Goal: Transaction & Acquisition: Download file/media

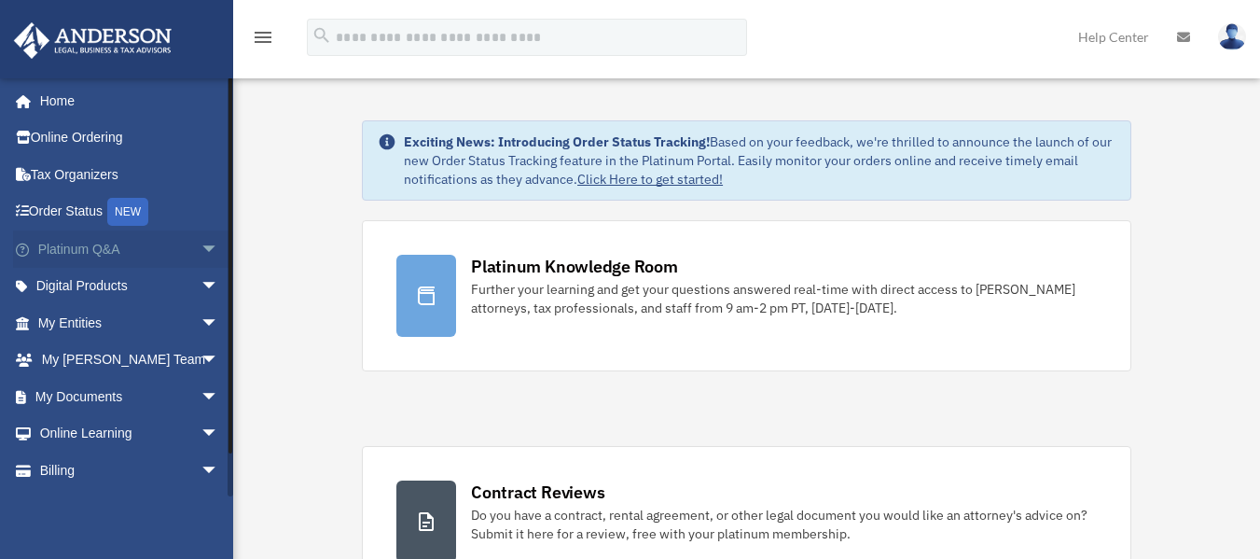
click at [210, 244] on span "arrow_drop_down" at bounding box center [218, 249] width 37 height 38
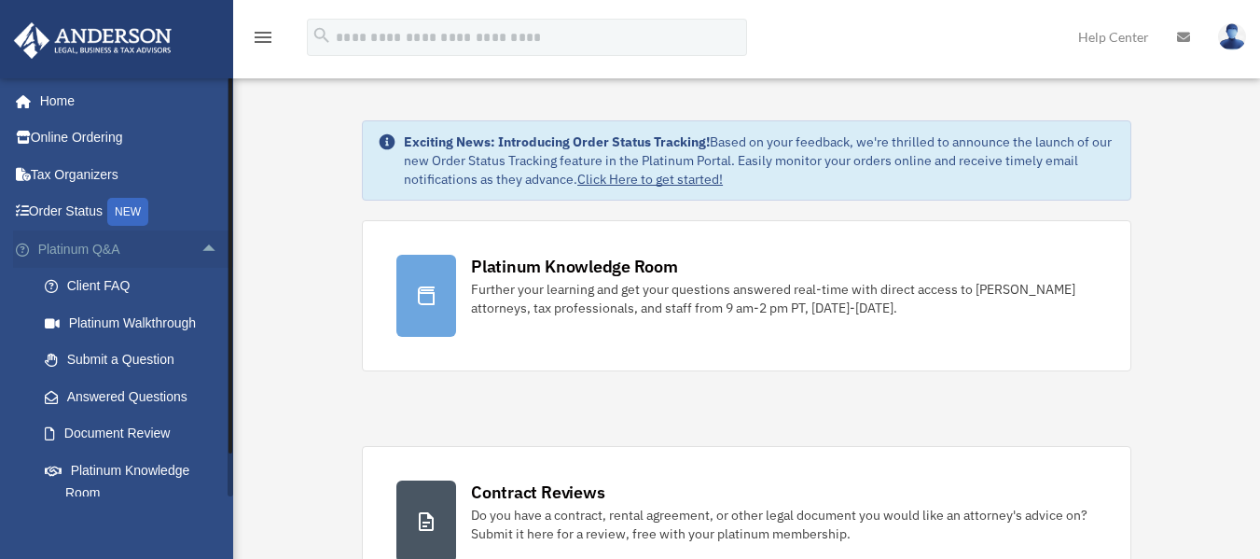
click at [210, 244] on span "arrow_drop_up" at bounding box center [218, 249] width 37 height 38
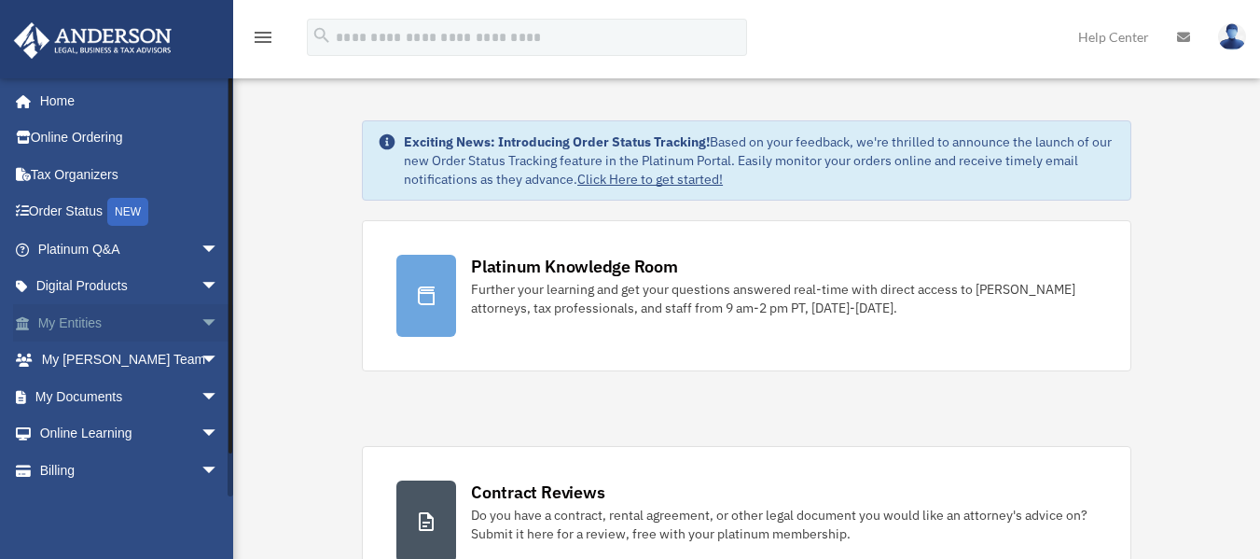
click at [200, 311] on span "arrow_drop_down" at bounding box center [218, 323] width 37 height 38
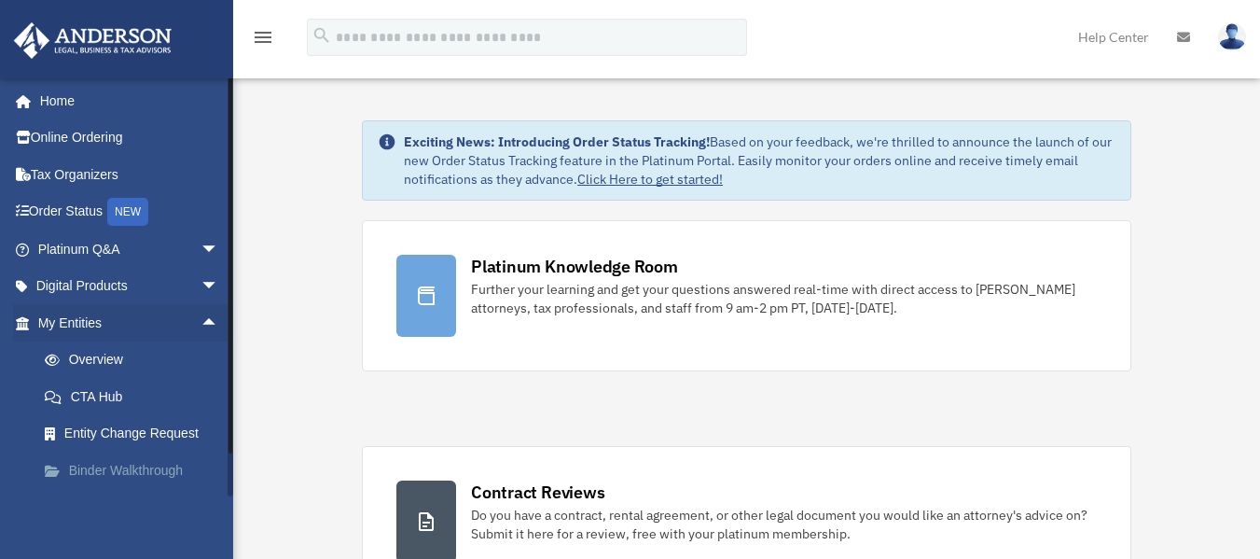
click at [146, 465] on link "Binder Walkthrough" at bounding box center [136, 469] width 221 height 37
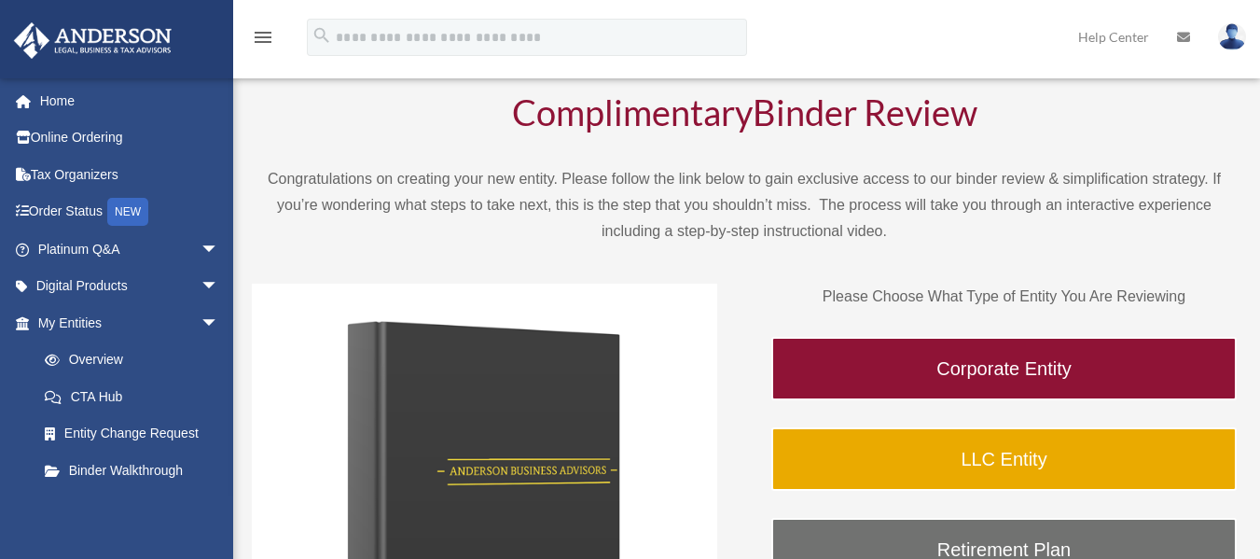
scroll to position [132, 0]
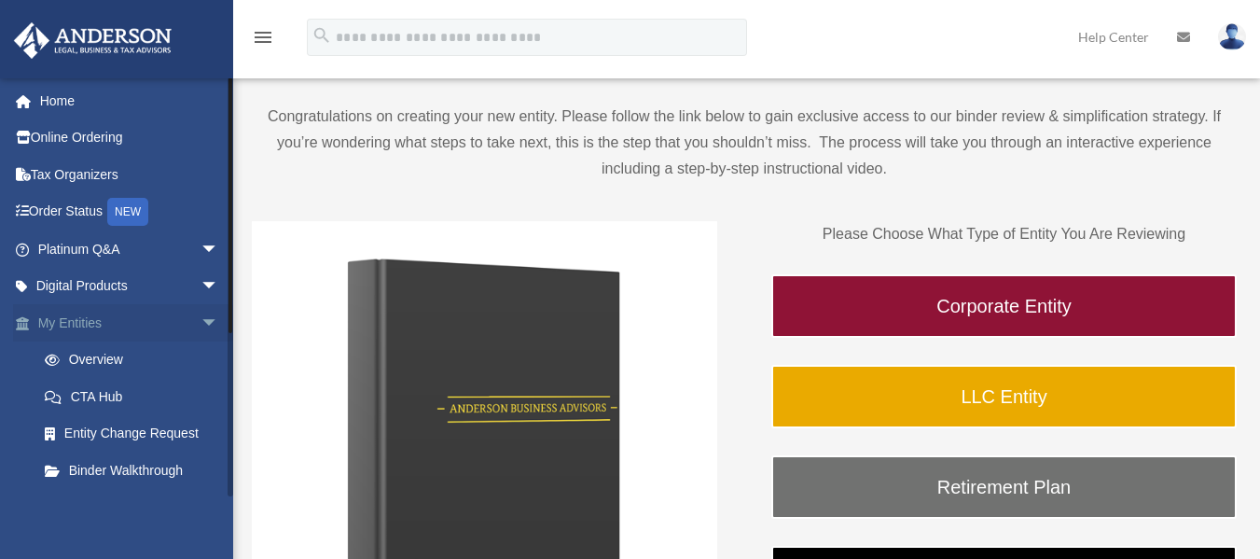
click at [200, 318] on span "arrow_drop_down" at bounding box center [218, 323] width 37 height 38
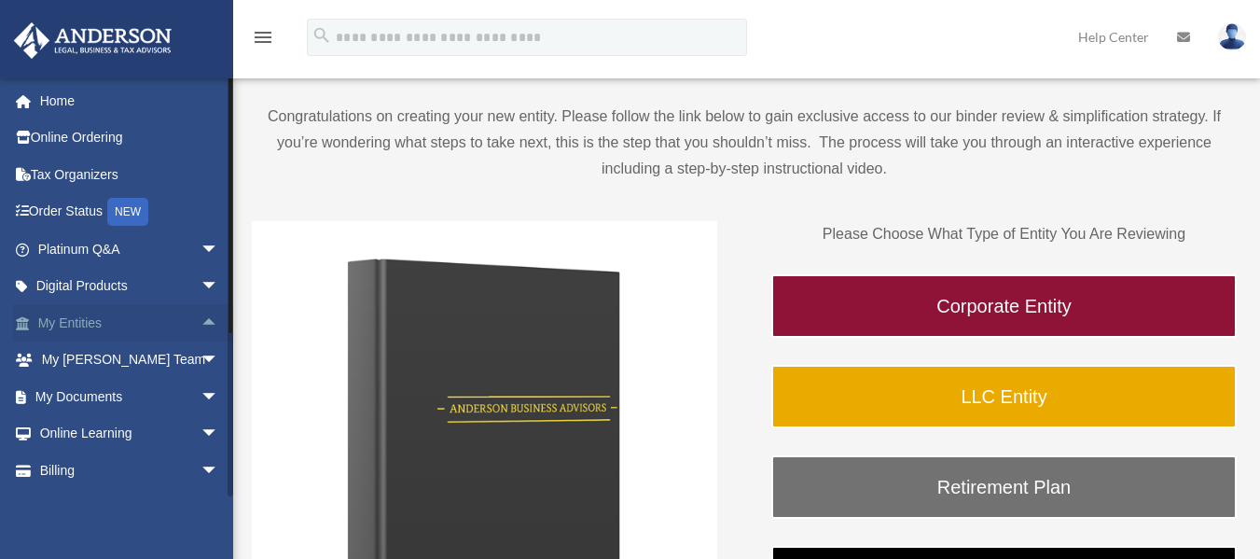
click at [200, 318] on span "arrow_drop_up" at bounding box center [218, 323] width 37 height 38
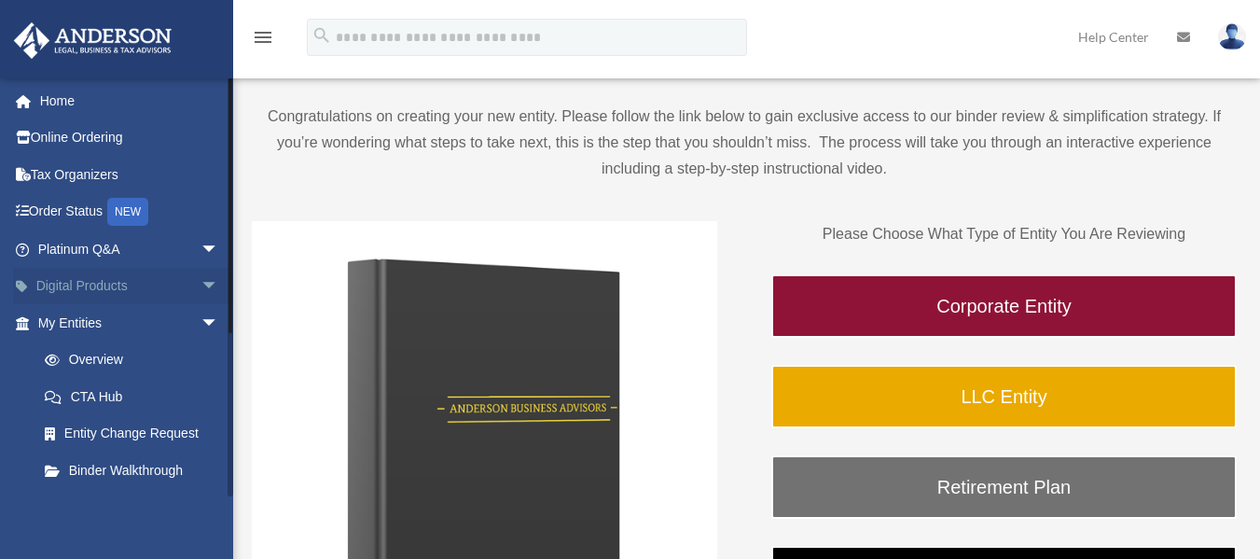
click at [200, 282] on span "arrow_drop_down" at bounding box center [218, 287] width 37 height 38
click at [200, 275] on span "arrow_drop_up" at bounding box center [218, 287] width 37 height 38
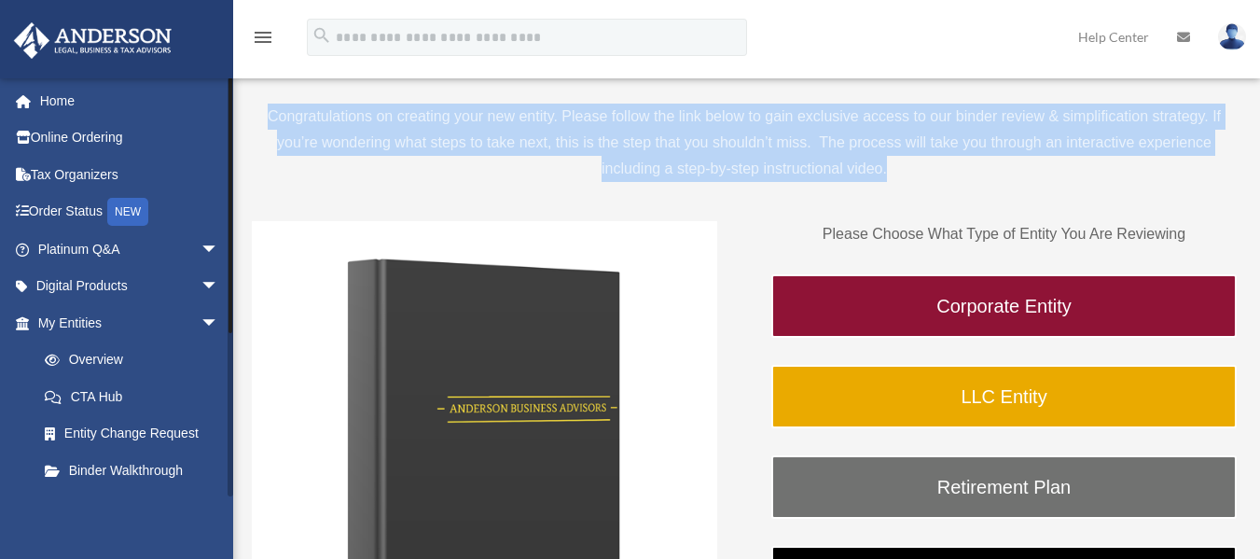
click at [228, 228] on div "BR aaalvarado0560@gmail.com Sign Out aaalvarado0560@gmail.com Home Online Order…" at bounding box center [630, 395] width 1260 height 954
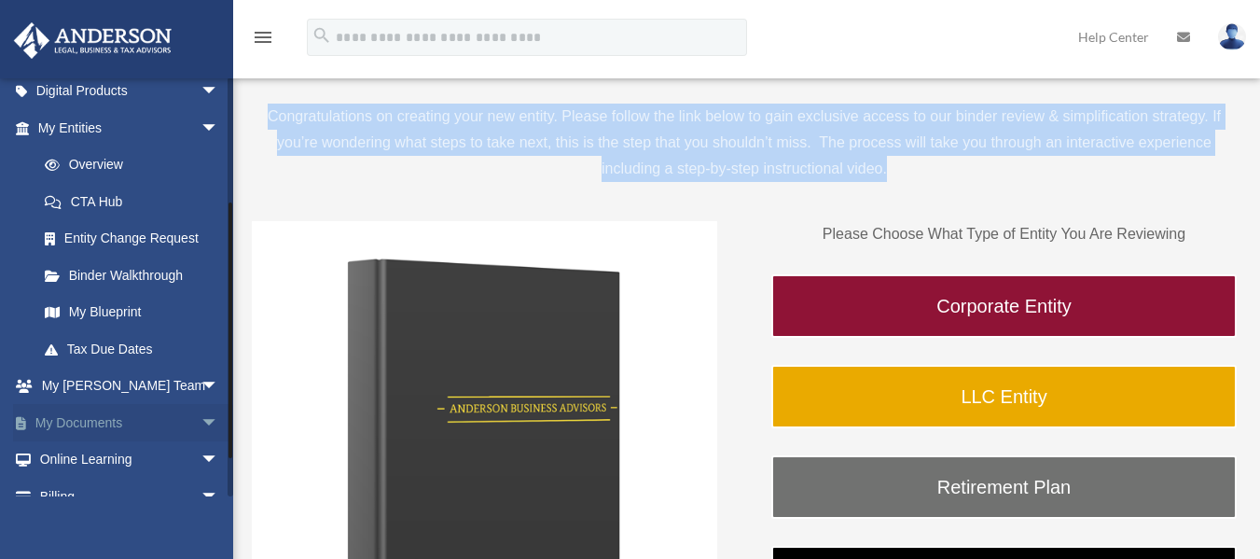
scroll to position [255, 0]
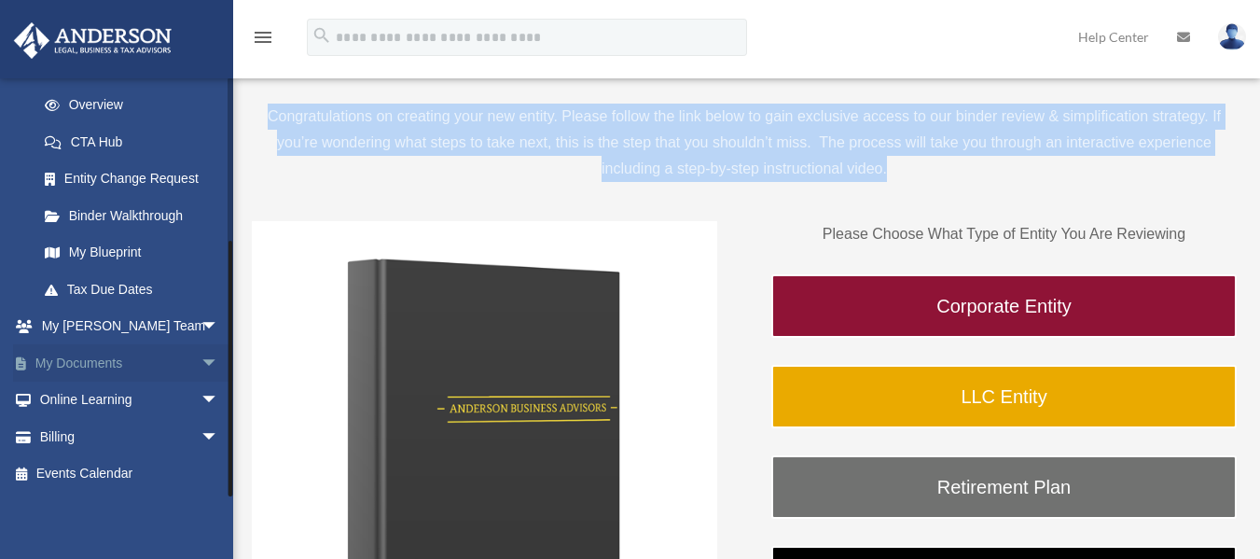
drag, startPoint x: 228, startPoint y: 228, endPoint x: 207, endPoint y: 364, distance: 137.7
click at [213, 370] on div "aaalvarado0560@gmail.com Sign Out aaalvarado0560@gmail.com Home Online Ordering…" at bounding box center [116, 286] width 233 height 419
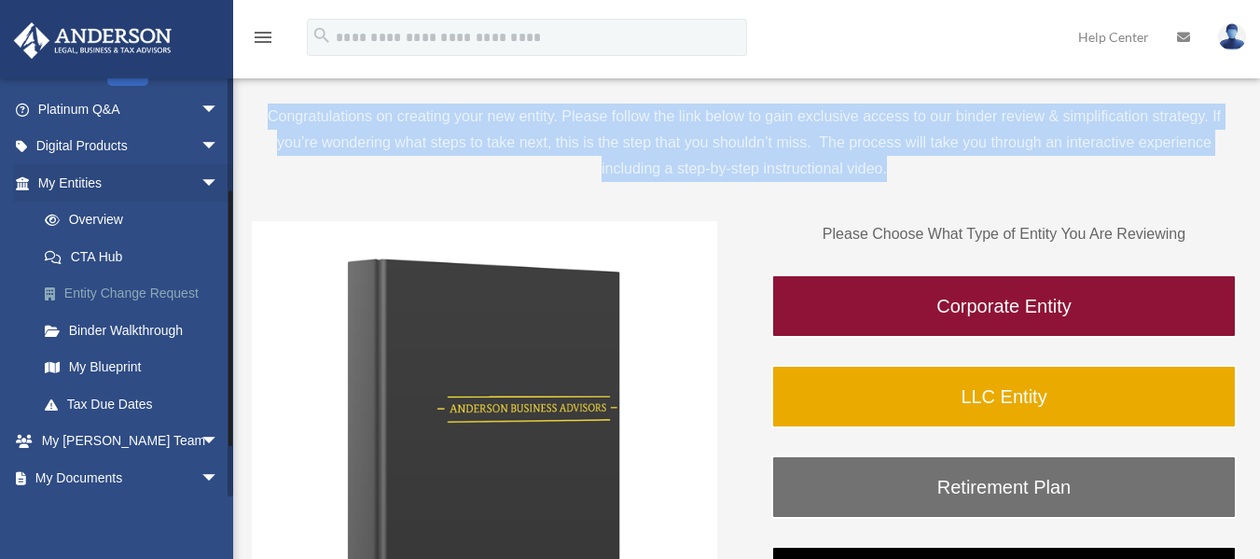
drag, startPoint x: 231, startPoint y: 359, endPoint x: 219, endPoint y: 285, distance: 74.7
click at [219, 285] on div "aaalvarado0560@gmail.com Sign Out aaalvarado0560@gmail.com Home Online Ordering…" at bounding box center [116, 286] width 233 height 419
click at [200, 189] on span "arrow_drop_down" at bounding box center [218, 185] width 37 height 38
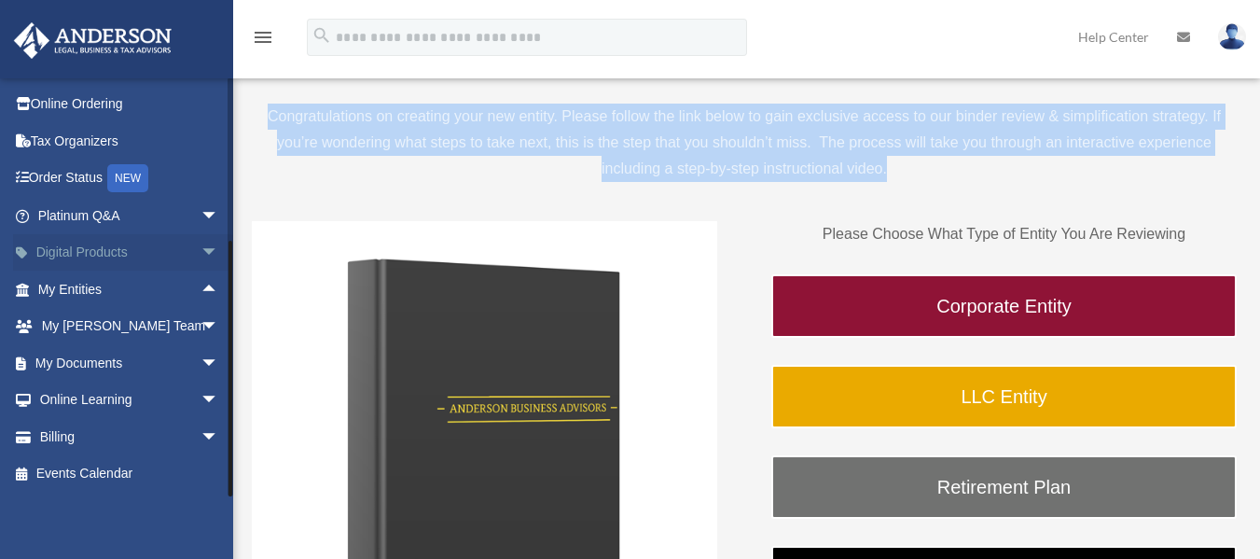
click at [200, 234] on span "arrow_drop_down" at bounding box center [218, 253] width 37 height 38
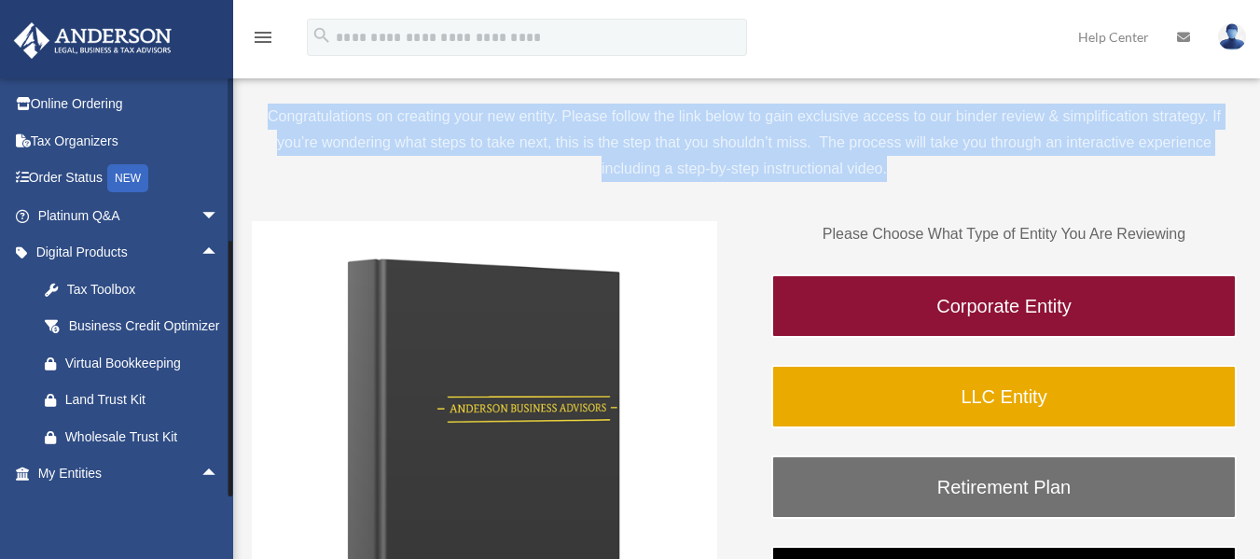
scroll to position [241, 0]
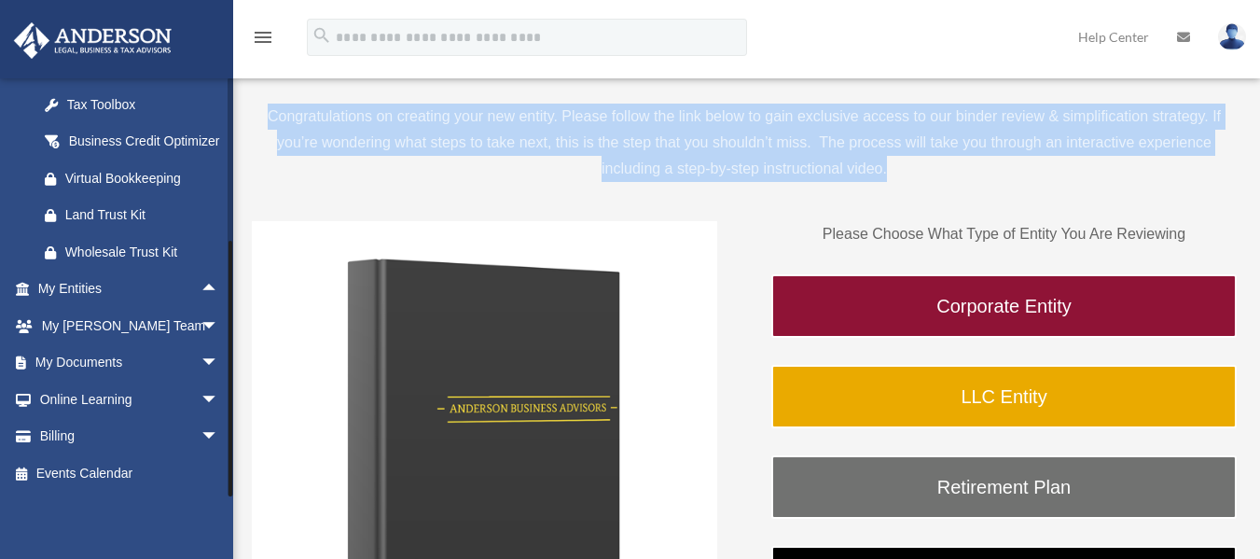
drag, startPoint x: 231, startPoint y: 311, endPoint x: 243, endPoint y: 352, distance: 43.7
click at [243, 352] on div "BR aaalvarado0560@gmail.com Sign Out aaalvarado0560@gmail.com Home Online Order…" at bounding box center [630, 395] width 1260 height 954
click at [200, 285] on span "arrow_drop_up" at bounding box center [218, 289] width 37 height 38
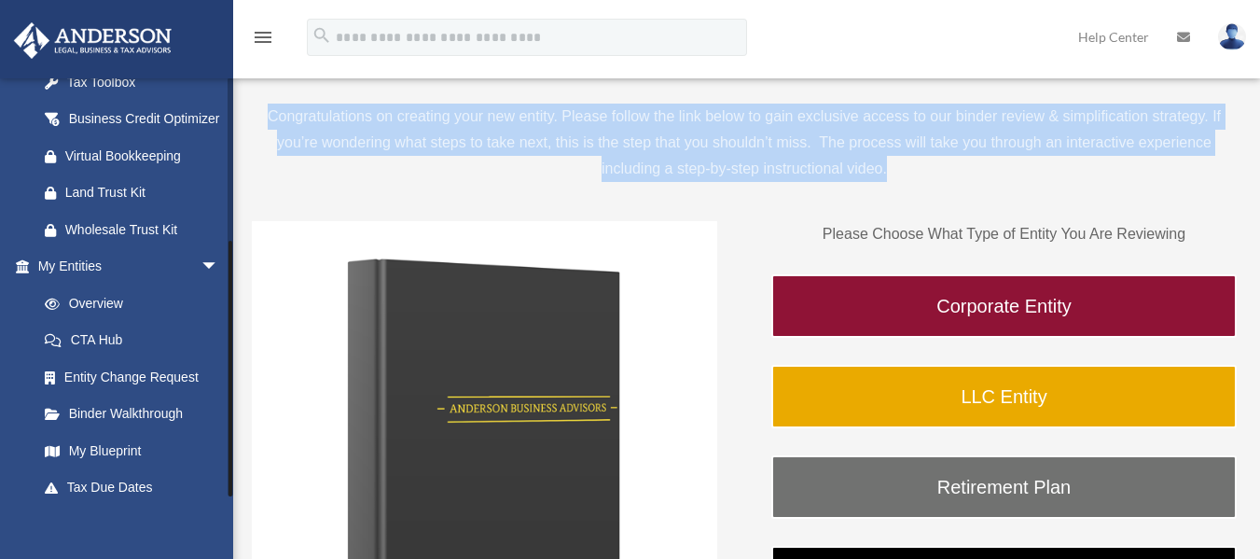
scroll to position [462, 0]
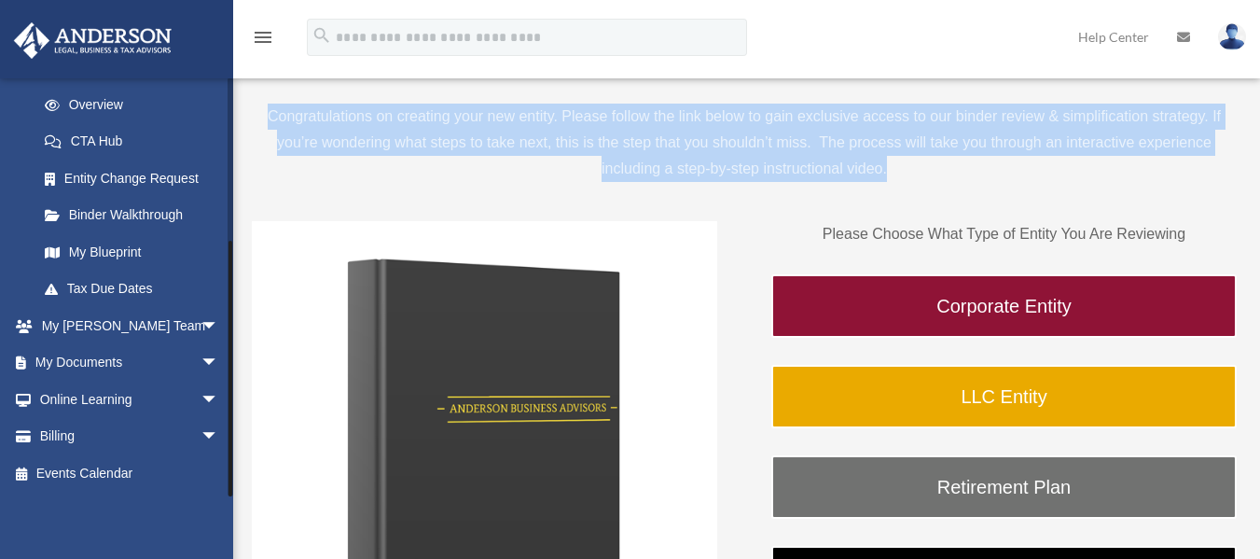
drag, startPoint x: 228, startPoint y: 339, endPoint x: 230, endPoint y: 367, distance: 28.0
click at [230, 367] on div at bounding box center [230, 369] width 4 height 256
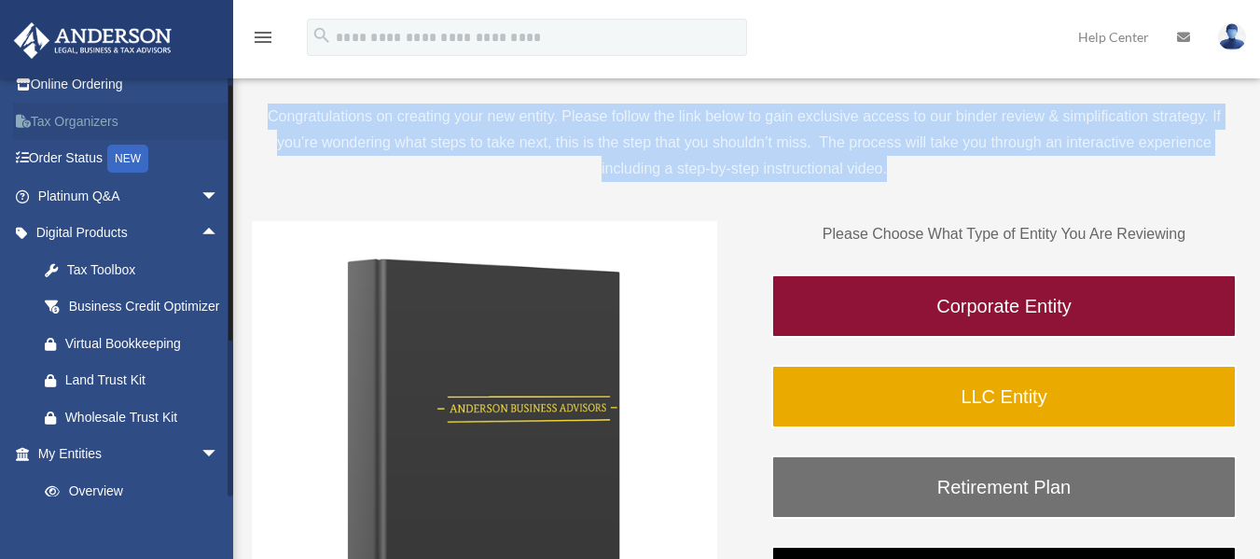
scroll to position [16, 0]
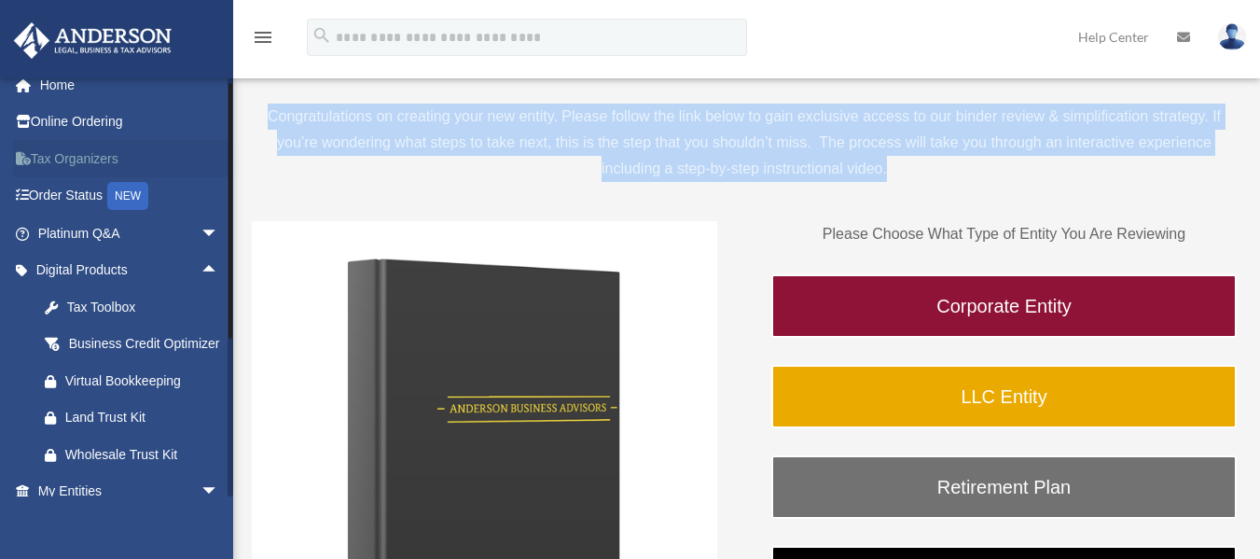
drag, startPoint x: 231, startPoint y: 302, endPoint x: 209, endPoint y: 145, distance: 159.2
click at [210, 145] on div "aaalvarado0560@gmail.com Sign Out aaalvarado0560@gmail.com Home Online Ordering…" at bounding box center [116, 286] width 233 height 419
click at [200, 267] on span "arrow_drop_up" at bounding box center [218, 271] width 37 height 38
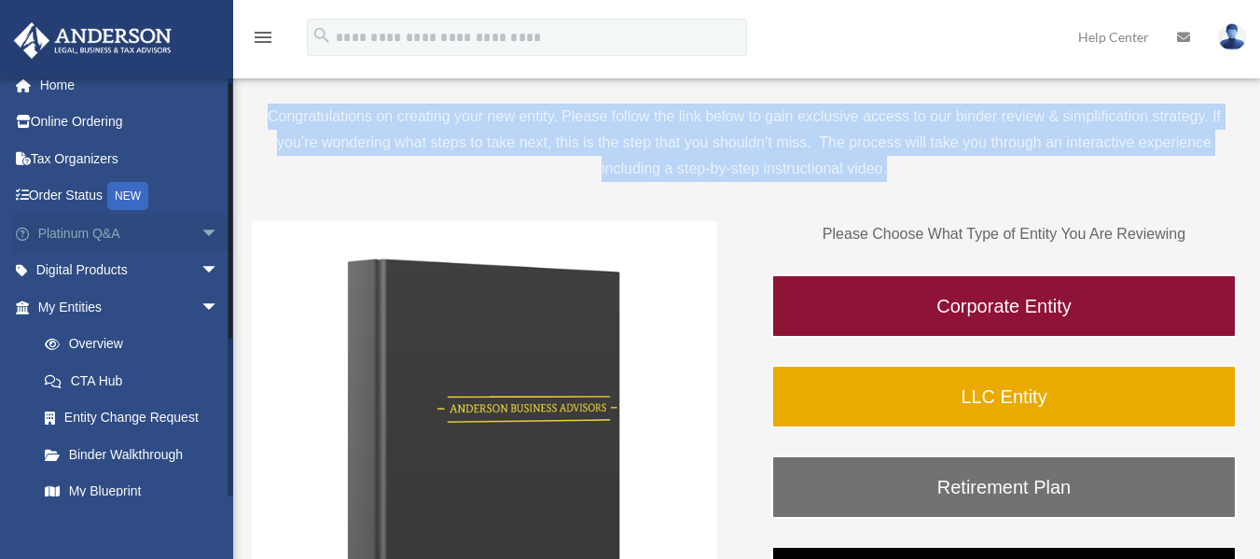
click at [200, 242] on span "arrow_drop_down" at bounding box center [218, 233] width 37 height 38
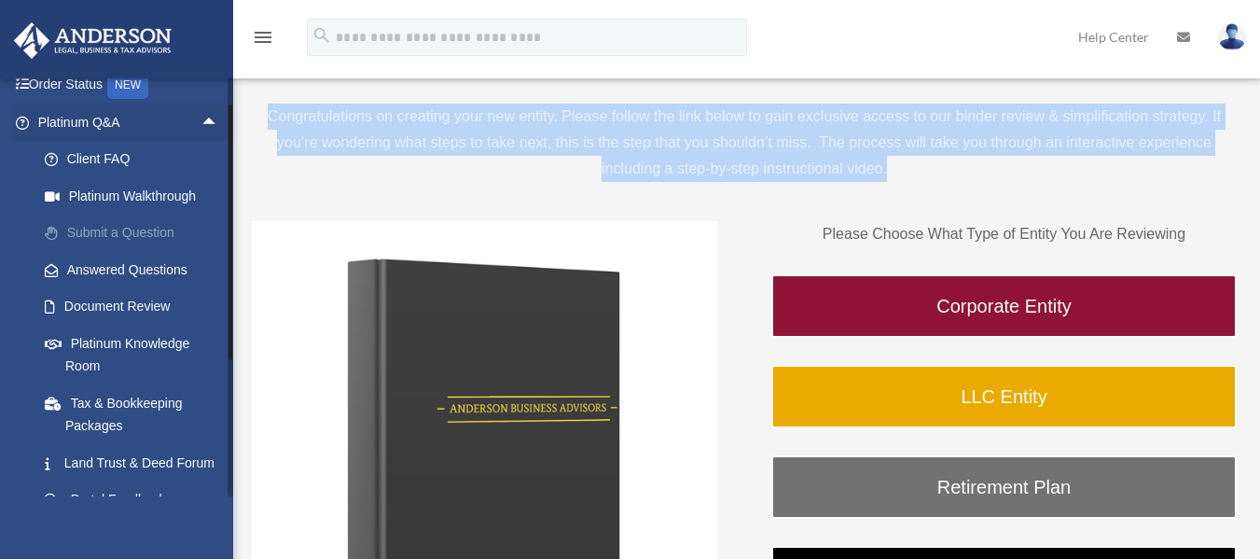
scroll to position [93, 0]
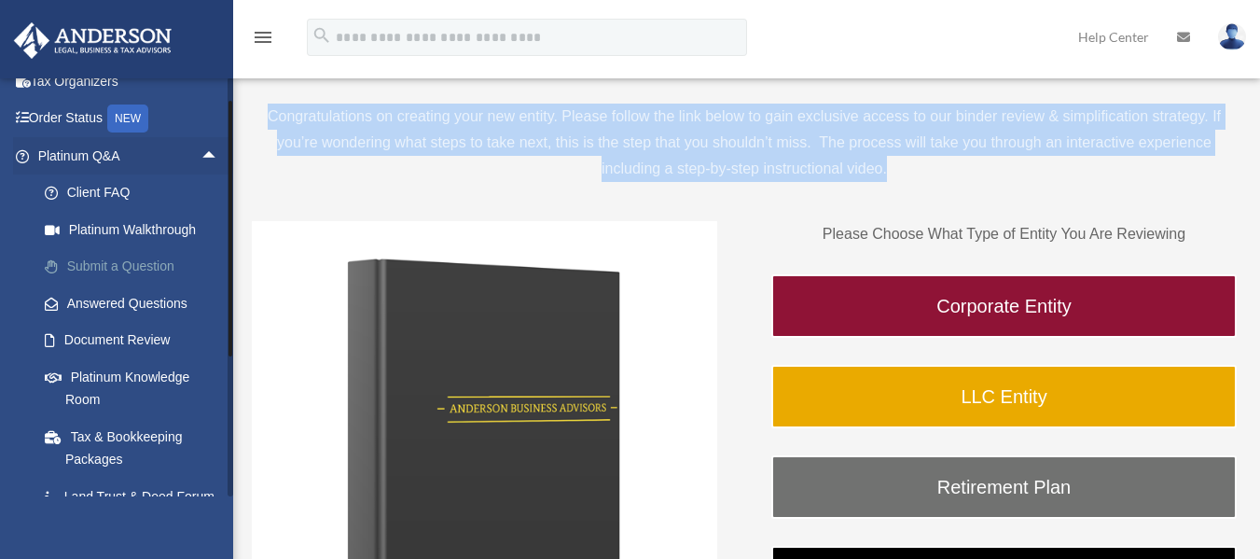
drag, startPoint x: 229, startPoint y: 240, endPoint x: 222, endPoint y: 254, distance: 15.9
click at [222, 254] on div "aaalvarado0560@gmail.com Sign Out aaalvarado0560@gmail.com Home Online Ordering…" at bounding box center [116, 286] width 233 height 419
click at [200, 155] on span "arrow_drop_up" at bounding box center [218, 156] width 37 height 38
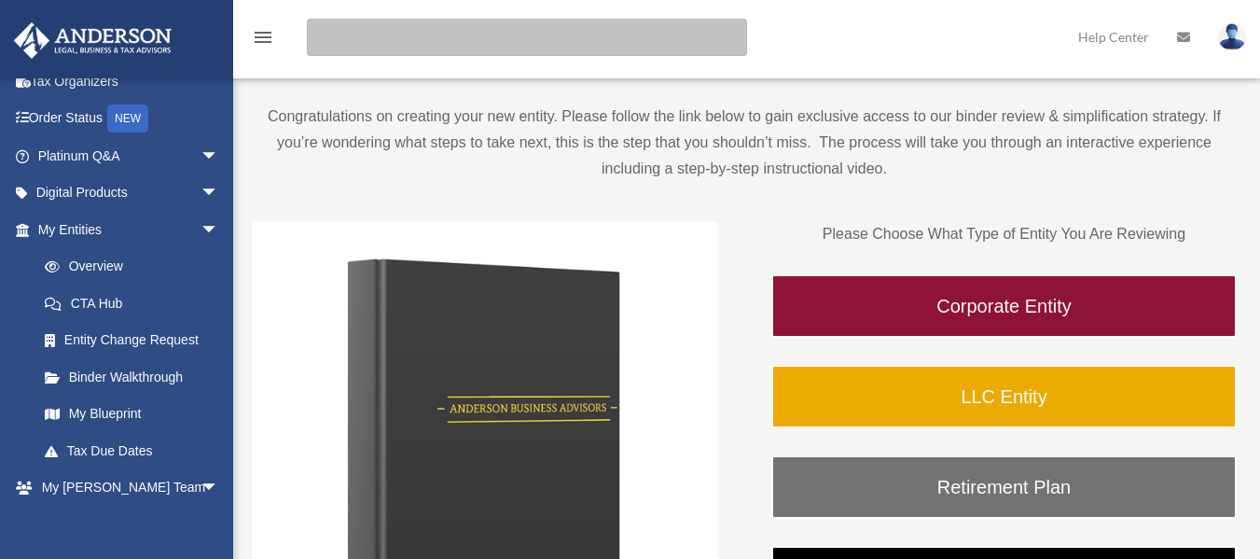
click at [463, 42] on input "search" at bounding box center [527, 37] width 440 height 37
type input "***"
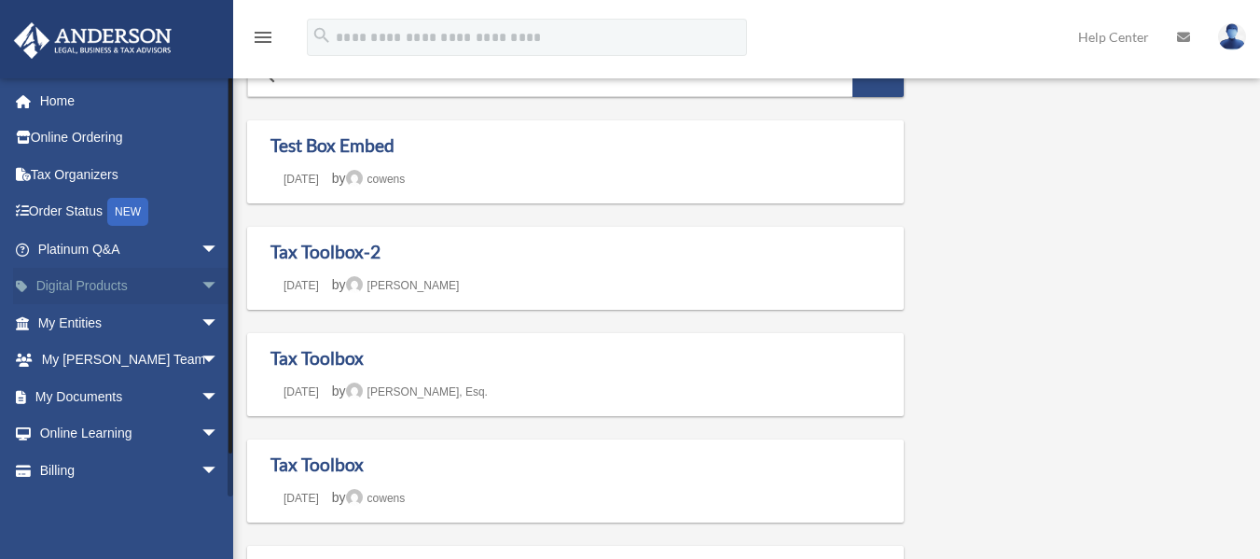
click at [211, 276] on span "arrow_drop_down" at bounding box center [218, 287] width 37 height 38
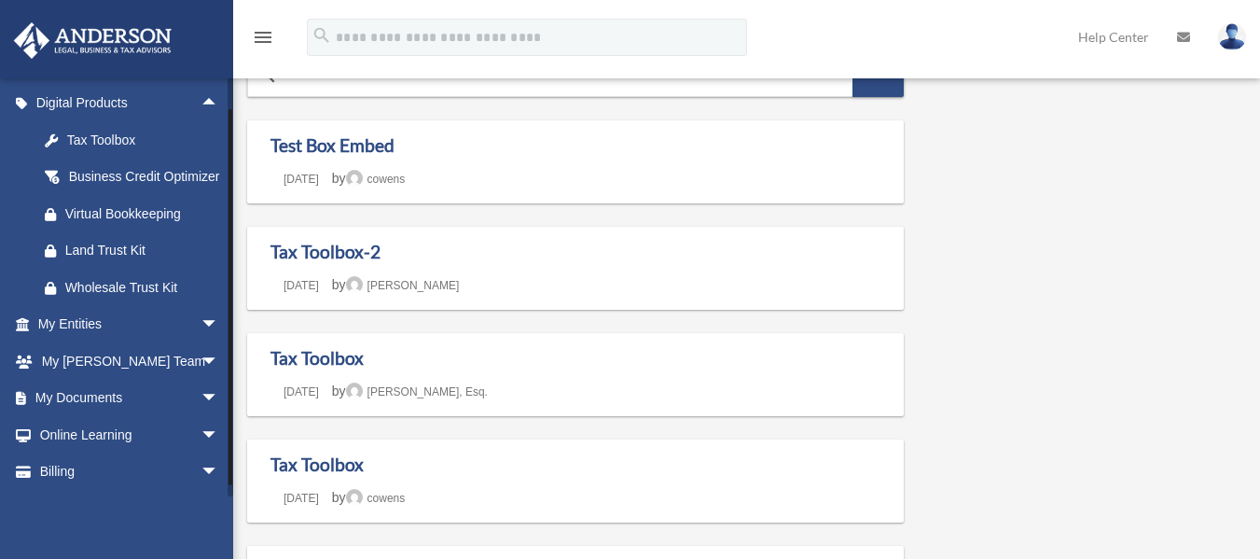
drag, startPoint x: 230, startPoint y: 278, endPoint x: 230, endPoint y: 309, distance: 30.8
click at [230, 309] on div at bounding box center [230, 297] width 4 height 376
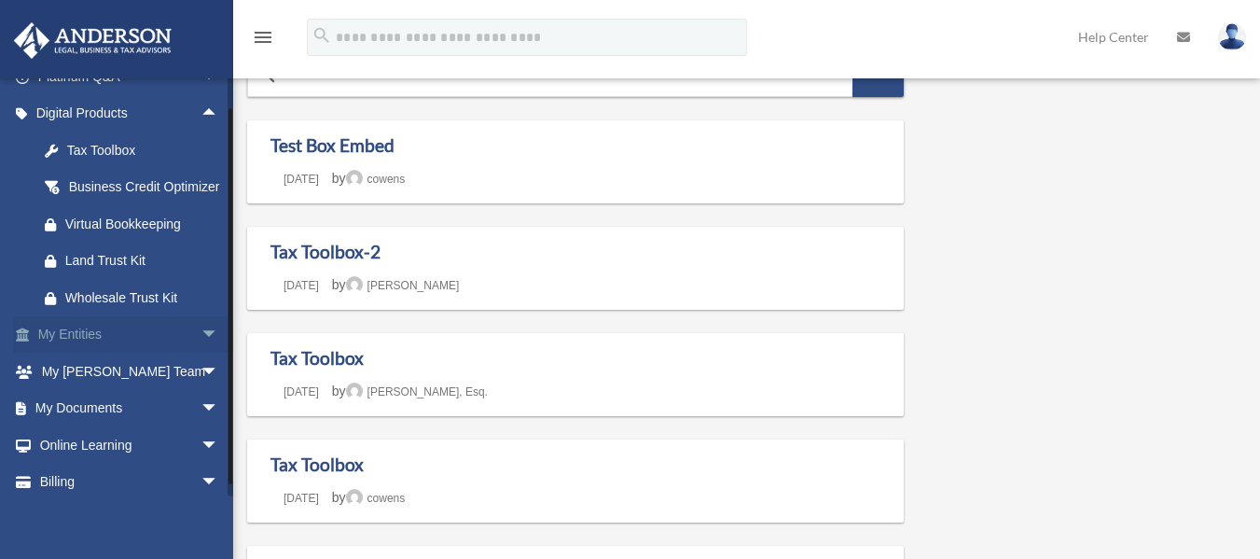
click at [207, 351] on span "arrow_drop_down" at bounding box center [218, 335] width 37 height 38
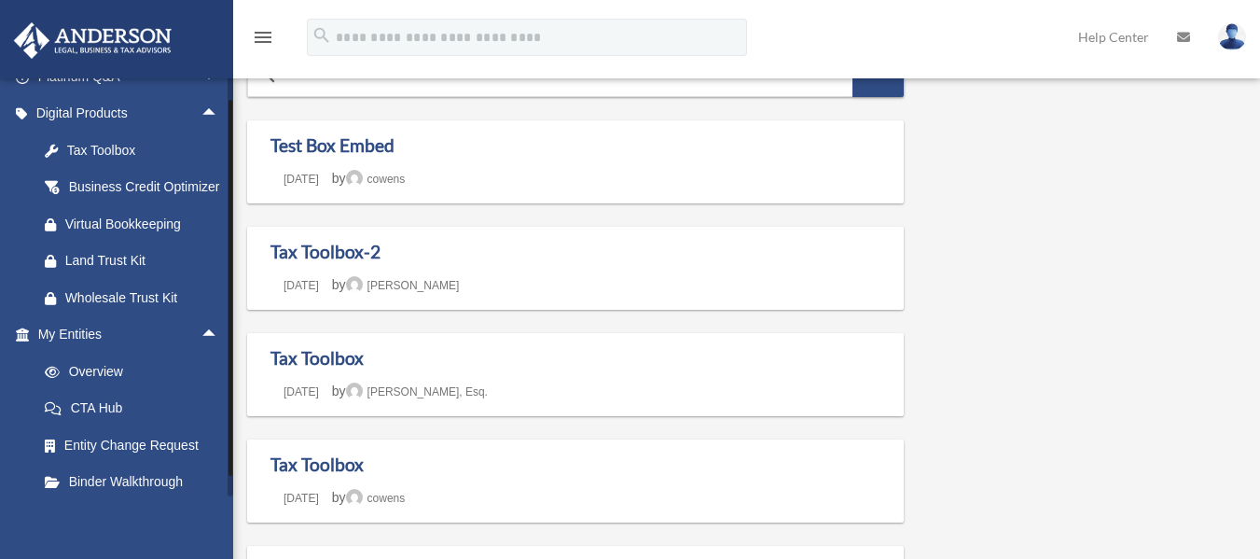
scroll to position [462, 0]
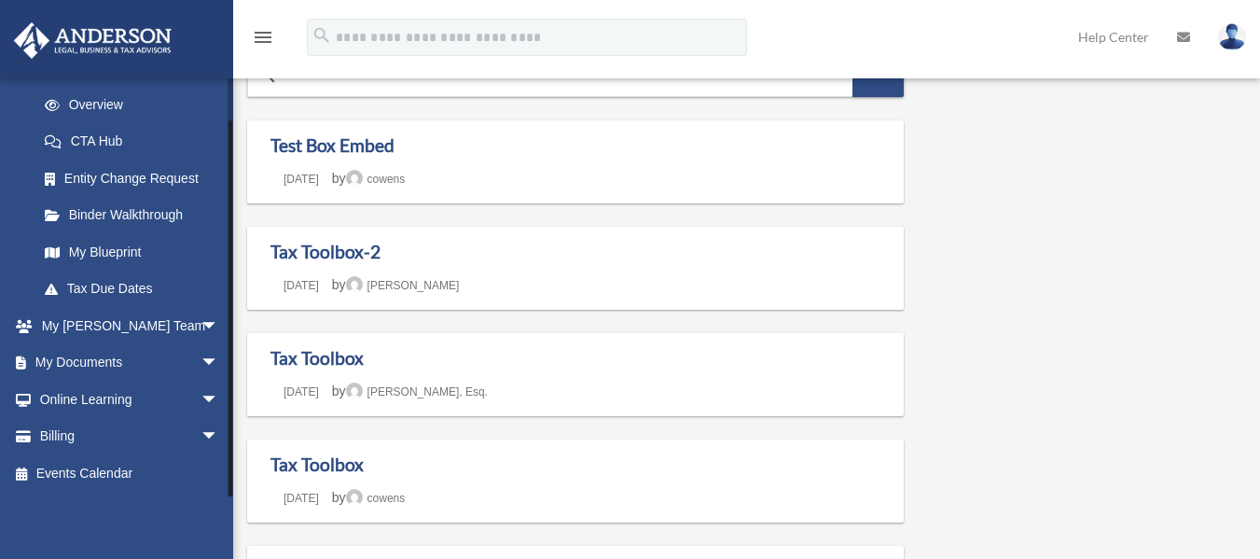
drag, startPoint x: 232, startPoint y: 315, endPoint x: 231, endPoint y: 334, distance: 18.7
click at [232, 335] on div at bounding box center [231, 286] width 6 height 419
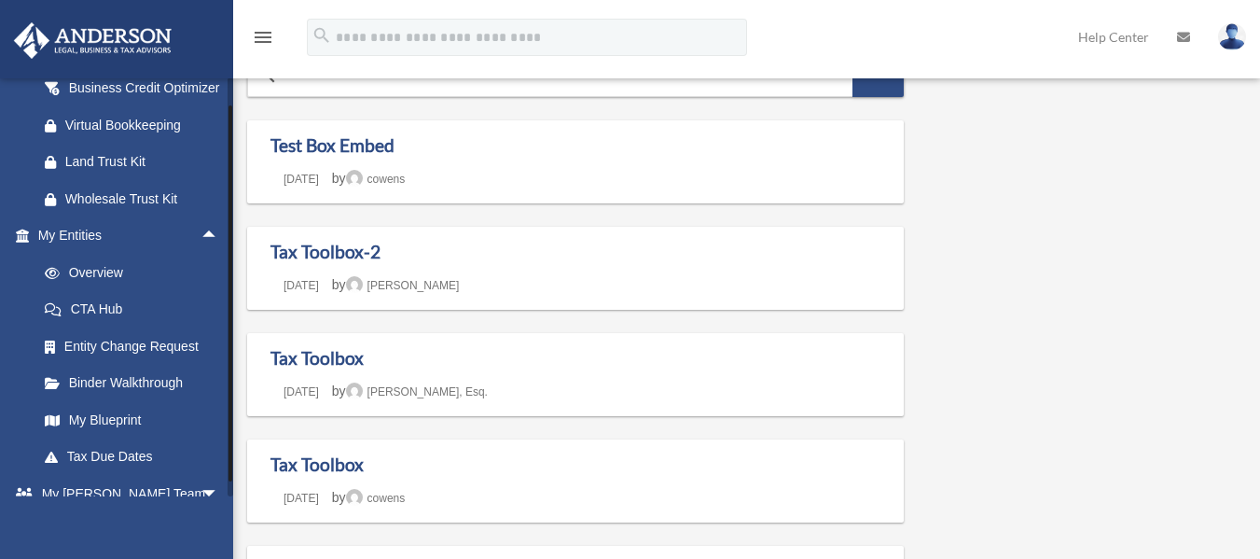
drag, startPoint x: 229, startPoint y: 291, endPoint x: 229, endPoint y: 275, distance: 15.9
click at [229, 275] on div at bounding box center [230, 293] width 4 height 376
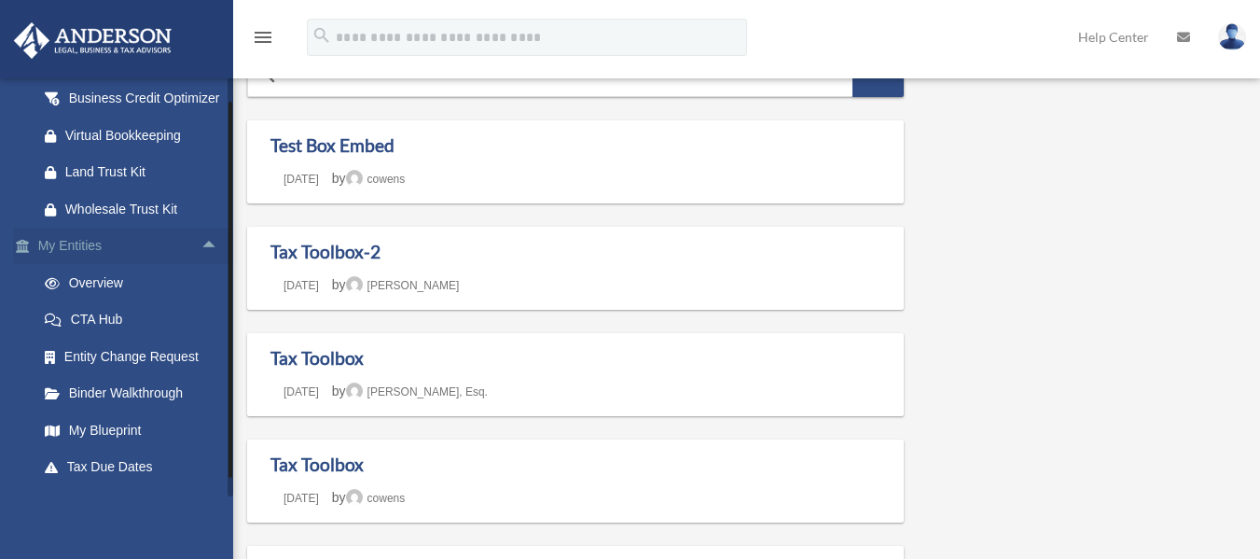
click at [200, 258] on span "arrow_drop_up" at bounding box center [218, 247] width 37 height 38
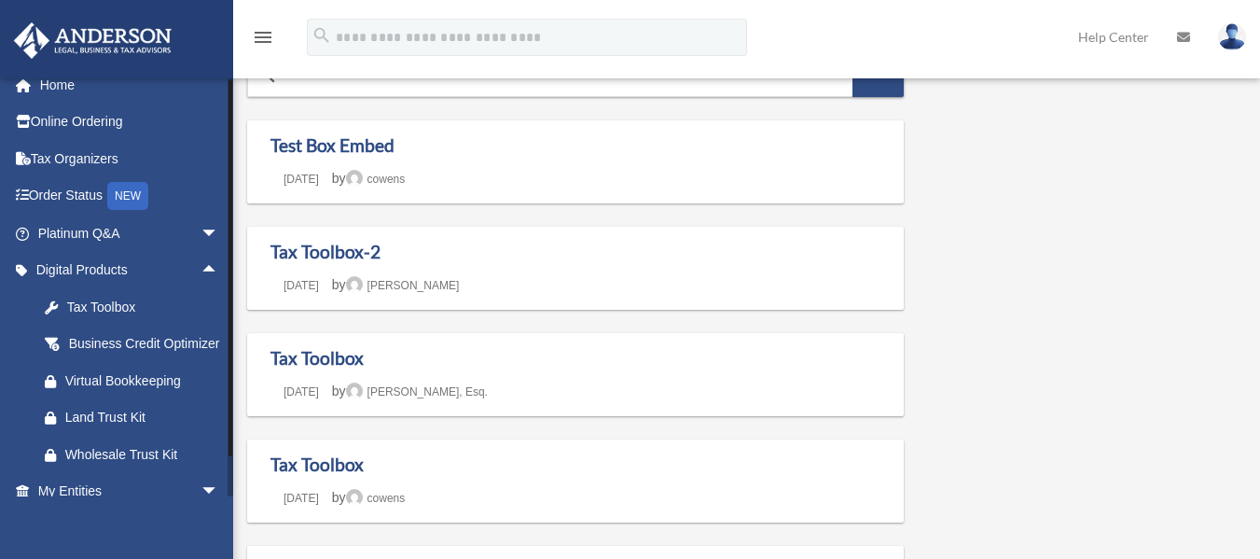
scroll to position [0, 0]
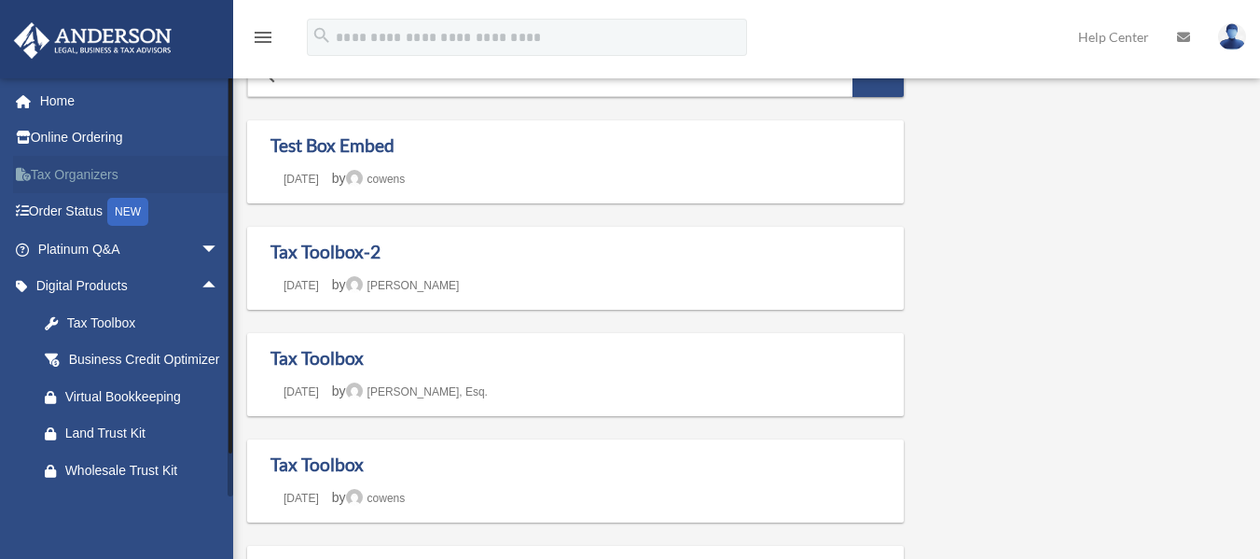
drag, startPoint x: 230, startPoint y: 261, endPoint x: 219, endPoint y: 186, distance: 75.4
click at [220, 186] on div "aaalvarado0560@gmail.com Sign Out aaalvarado0560@gmail.com Home Online Ordering…" at bounding box center [116, 286] width 233 height 419
click at [200, 288] on span "arrow_drop_up" at bounding box center [218, 287] width 37 height 38
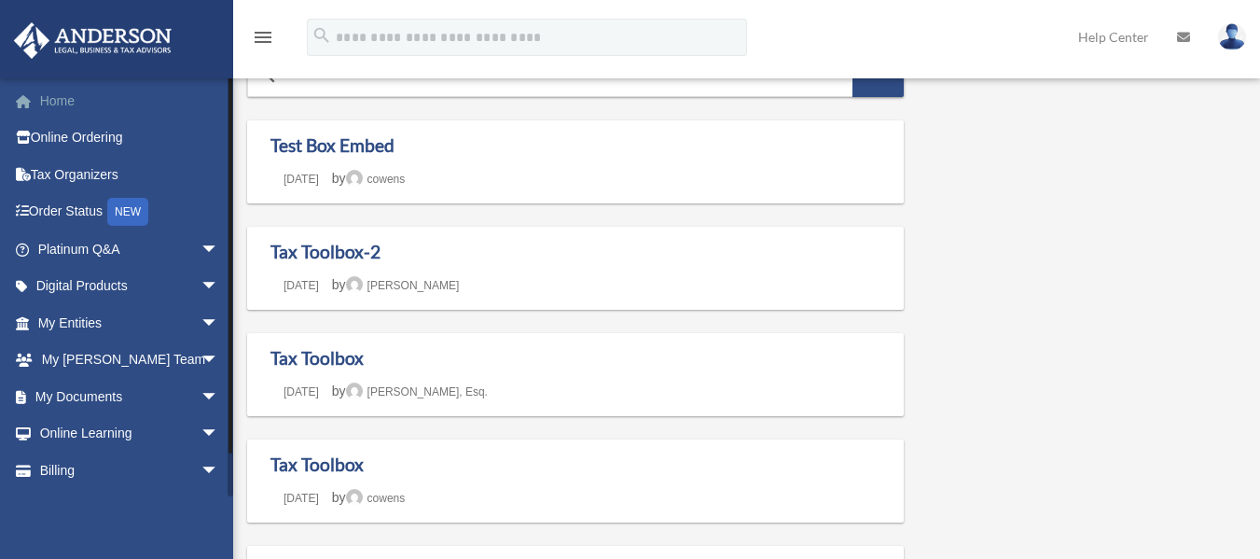
click at [71, 96] on link "Home" at bounding box center [130, 100] width 234 height 37
click at [36, 100] on span at bounding box center [33, 101] width 14 height 13
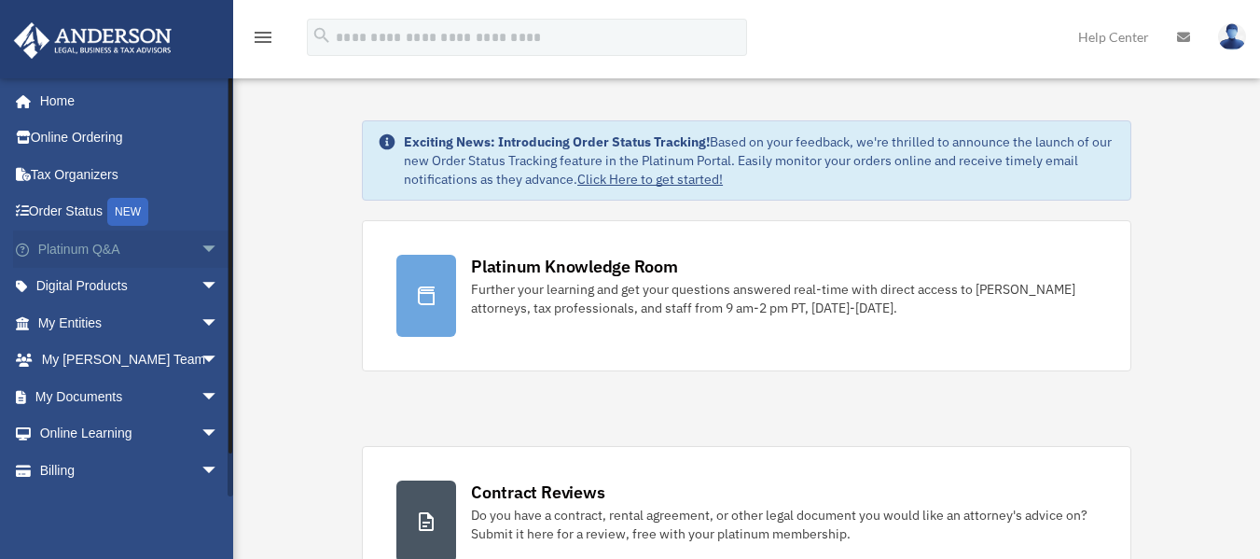
click at [200, 258] on span "arrow_drop_down" at bounding box center [218, 249] width 37 height 38
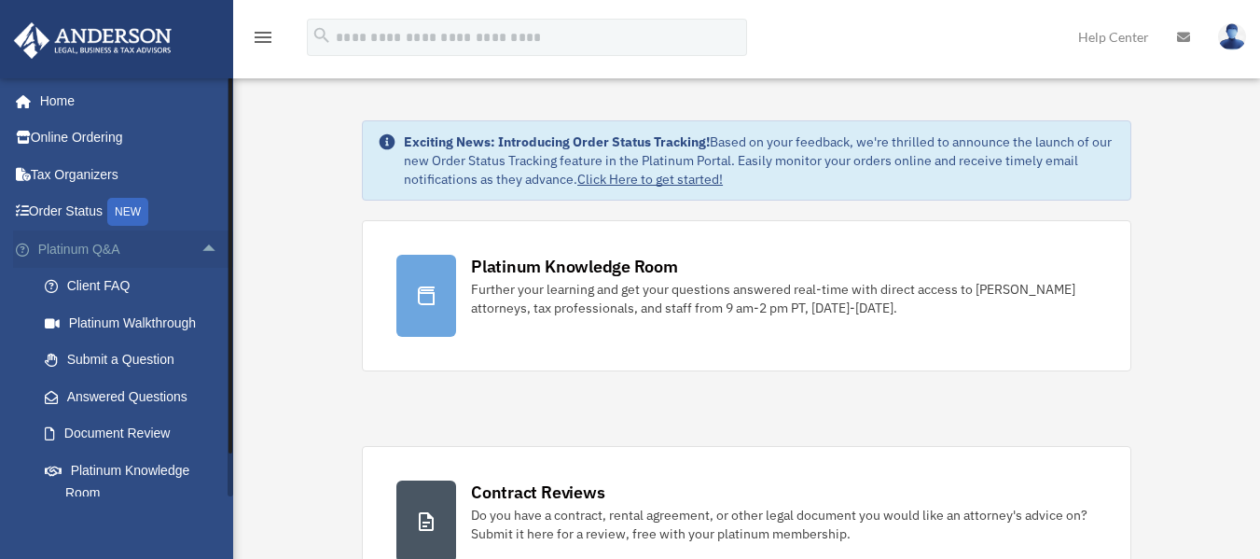
click at [200, 247] on span "arrow_drop_up" at bounding box center [218, 249] width 37 height 38
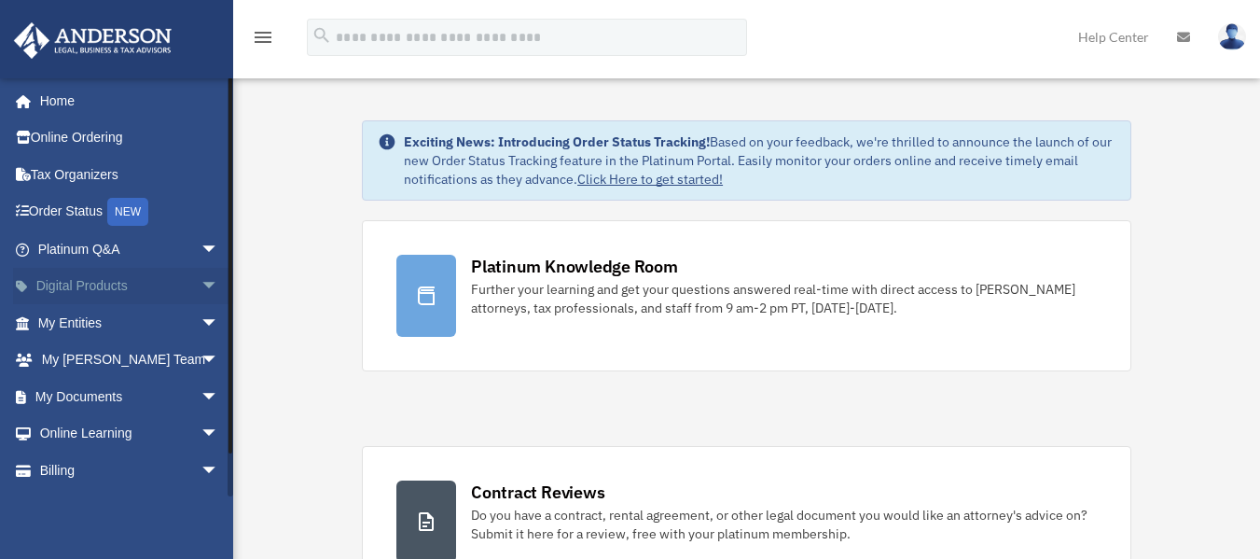
click at [200, 282] on span "arrow_drop_down" at bounding box center [218, 287] width 37 height 38
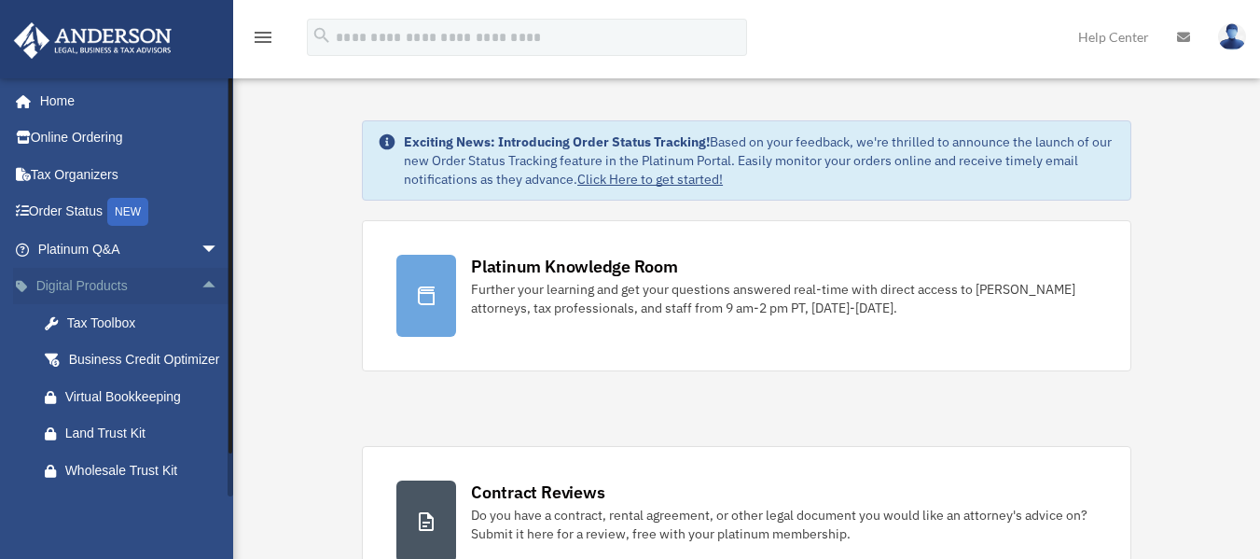
click at [200, 282] on span "arrow_drop_up" at bounding box center [218, 287] width 37 height 38
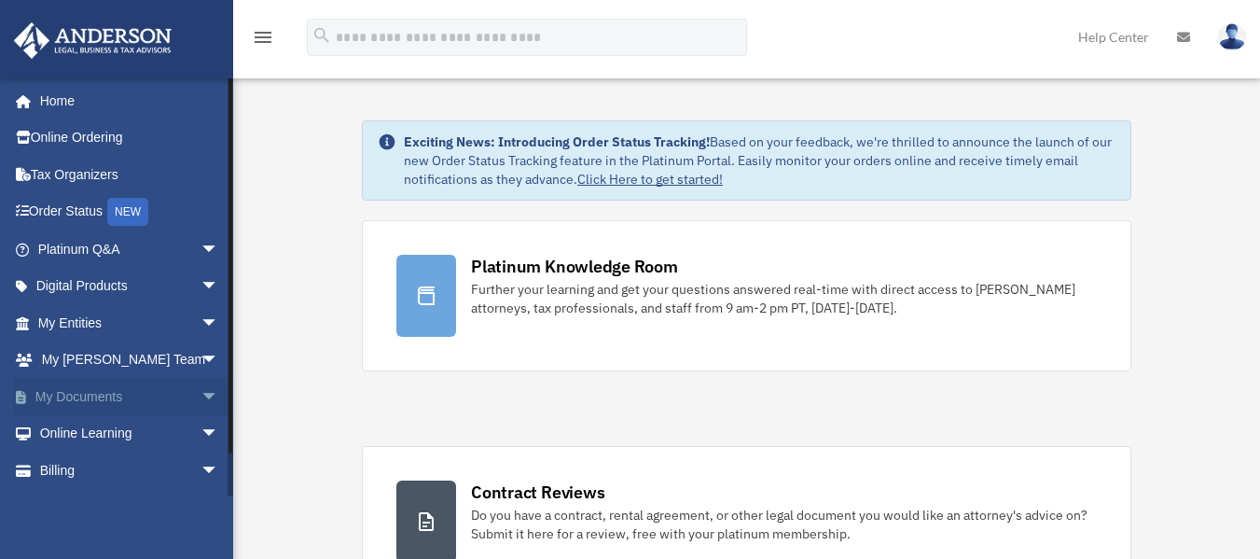
click at [200, 385] on span "arrow_drop_down" at bounding box center [218, 397] width 37 height 38
click at [62, 428] on span at bounding box center [61, 433] width 12 height 13
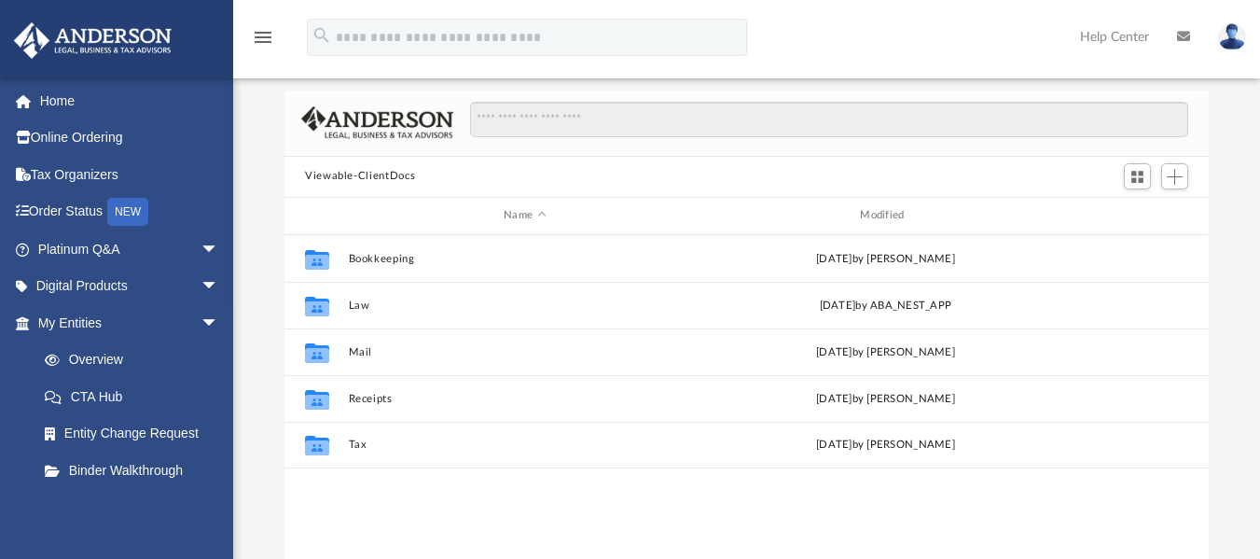
scroll to position [86, 0]
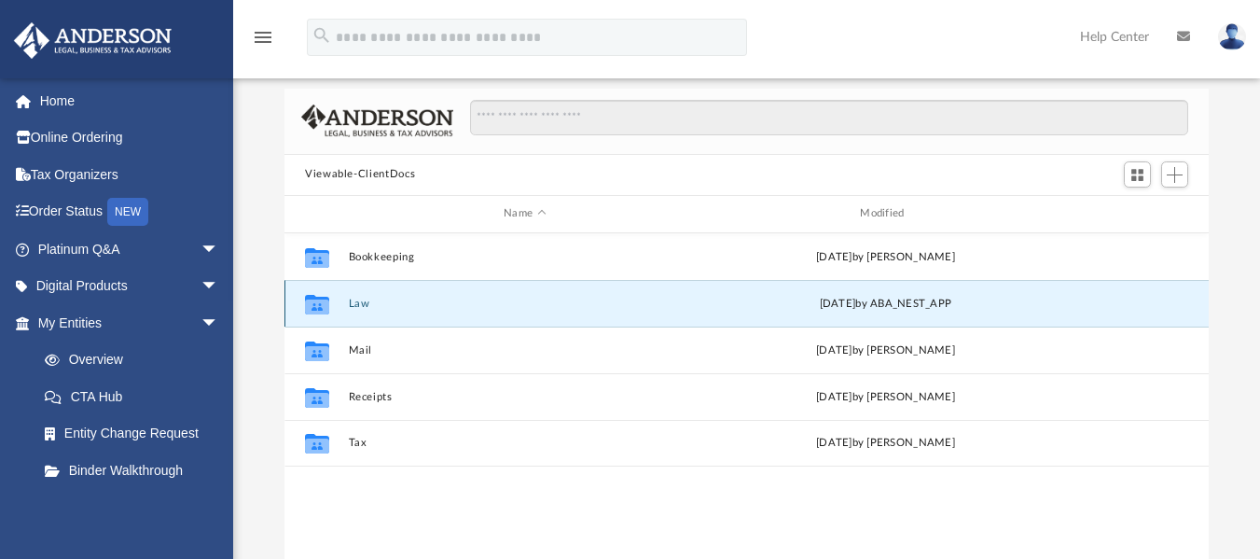
click at [363, 297] on button "Law" at bounding box center [525, 303] width 352 height 12
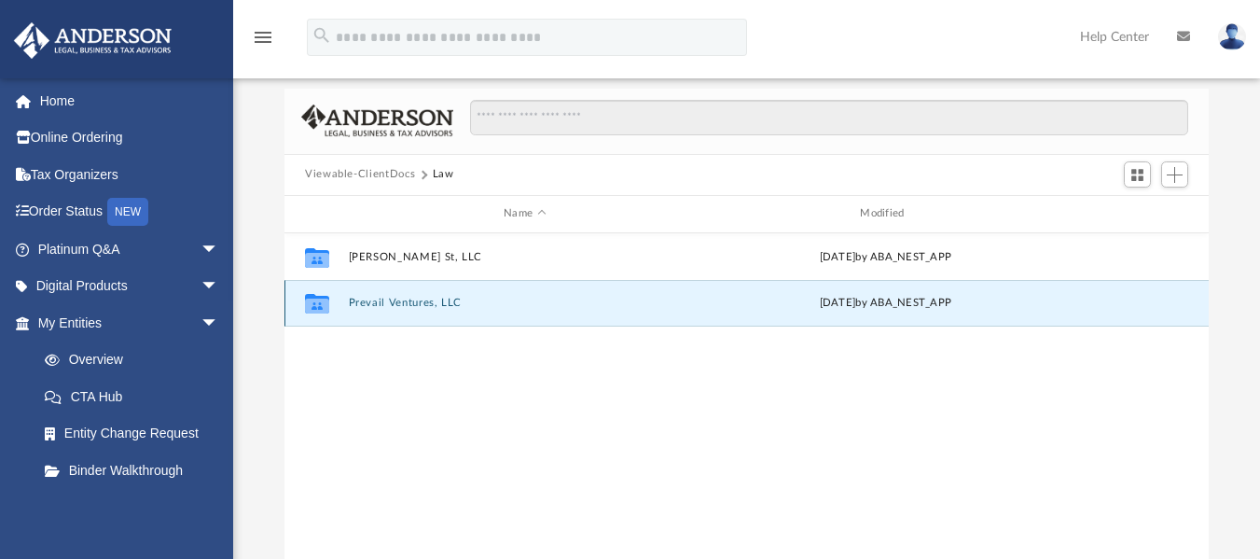
click at [406, 297] on button "Prevail Ventures, LLC" at bounding box center [525, 303] width 352 height 12
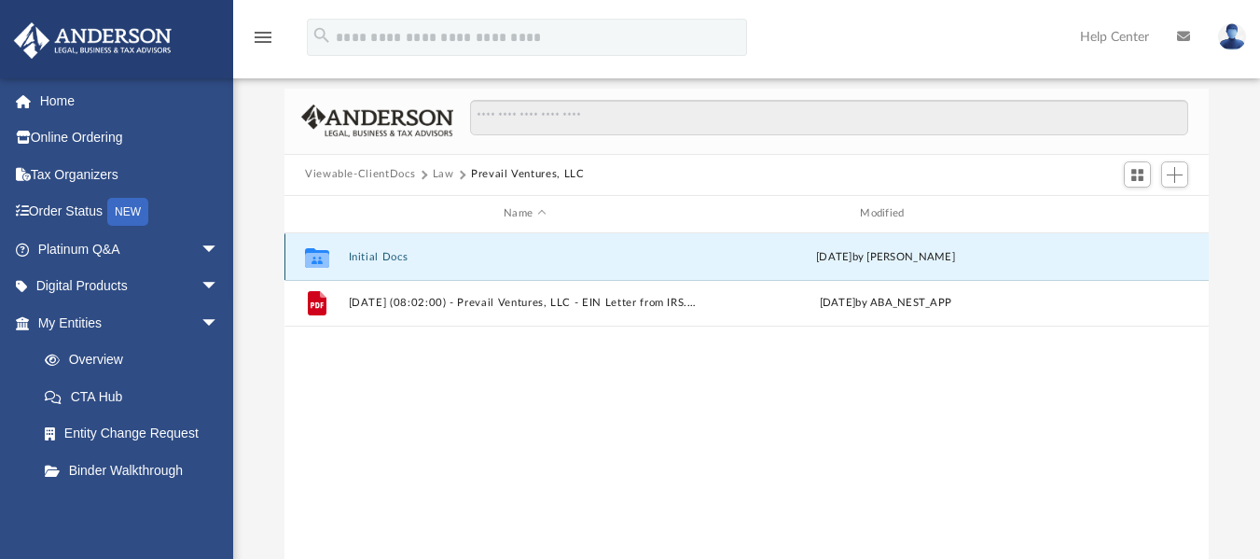
click at [394, 256] on button "Initial Docs" at bounding box center [525, 256] width 352 height 12
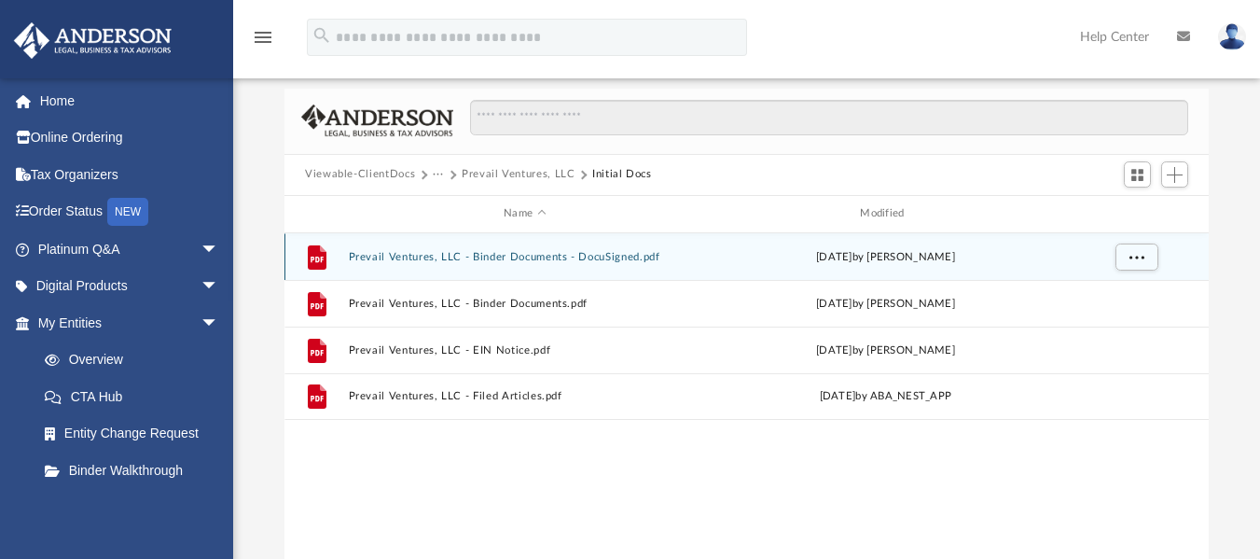
click at [394, 256] on button "Prevail Ventures, LLC - Binder Documents - DocuSigned.pdf" at bounding box center [525, 256] width 352 height 12
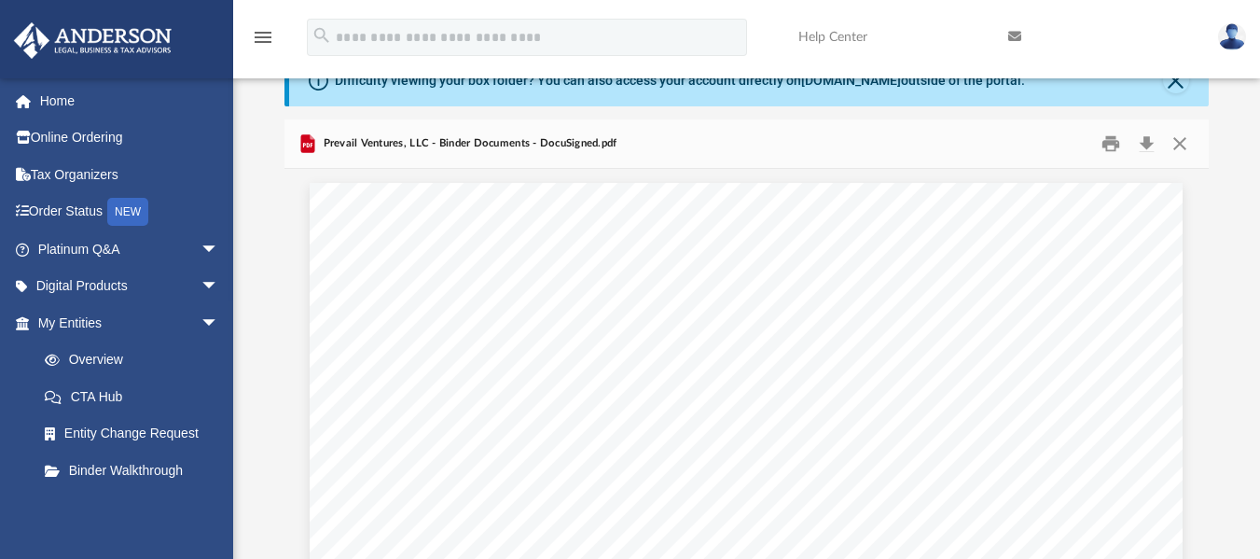
scroll to position [17, 0]
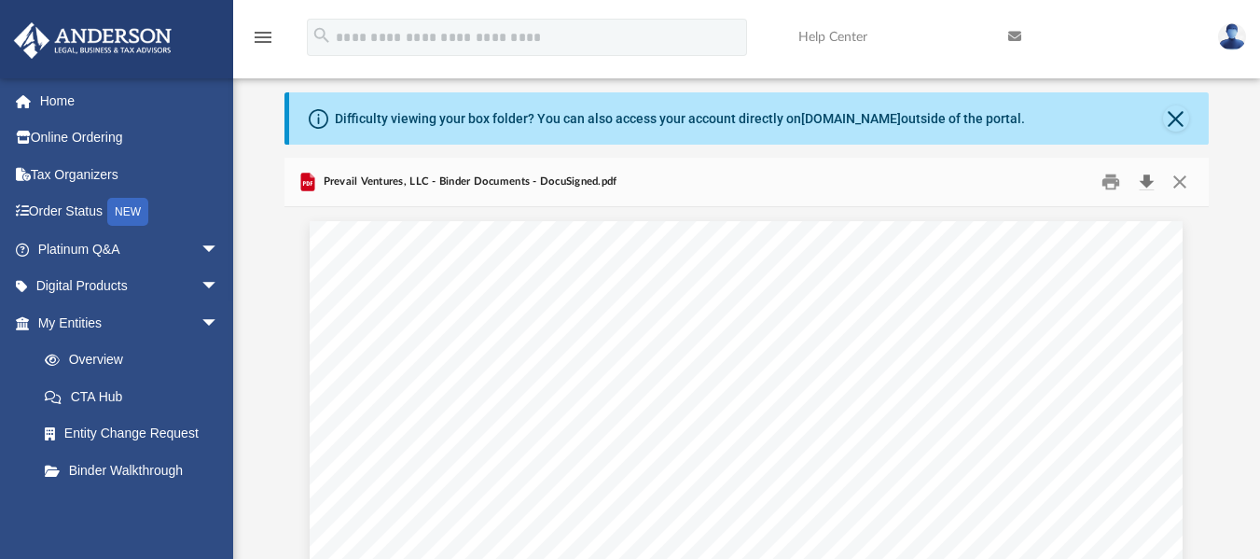
click at [1147, 182] on button "Download" at bounding box center [1146, 181] width 34 height 29
